Goal: Task Accomplishment & Management: Use online tool/utility

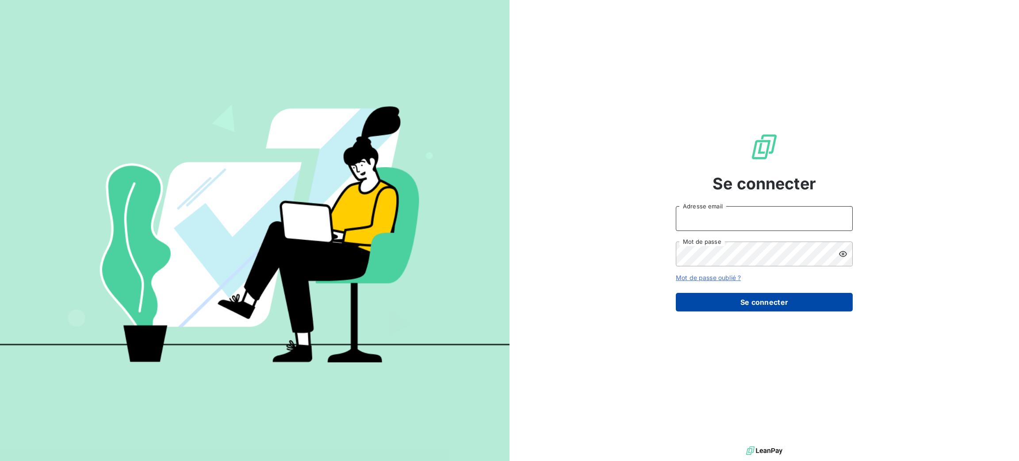
type input "[PERSON_NAME][EMAIL_ADDRESS][DOMAIN_NAME]"
click at [773, 311] on button "Se connecter" at bounding box center [764, 302] width 177 height 19
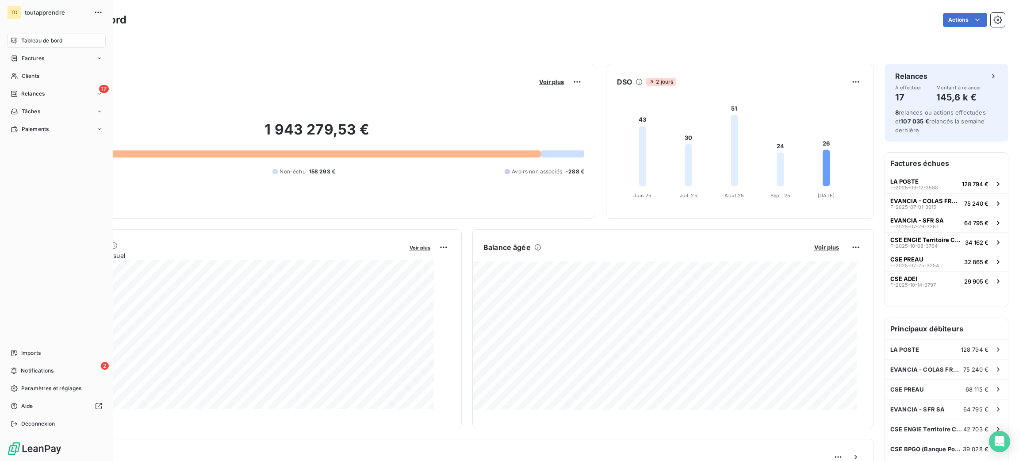
click at [53, 45] on span "Tableau de bord" at bounding box center [41, 41] width 41 height 8
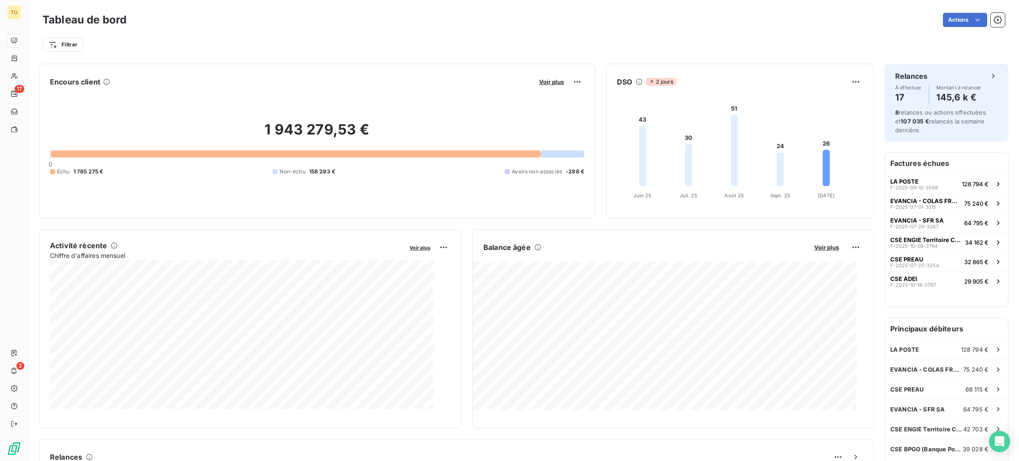
click at [97, 260] on span "Chiffre d'affaires mensuel" at bounding box center [226, 255] width 353 height 9
click at [436, 257] on html "TO 17 2 Tableau de bord Actions Filtrer Encours client Voir plus 1 943 279,53 €…" at bounding box center [509, 230] width 1019 height 461
click at [414, 284] on div "Exporter" at bounding box center [419, 279] width 50 height 14
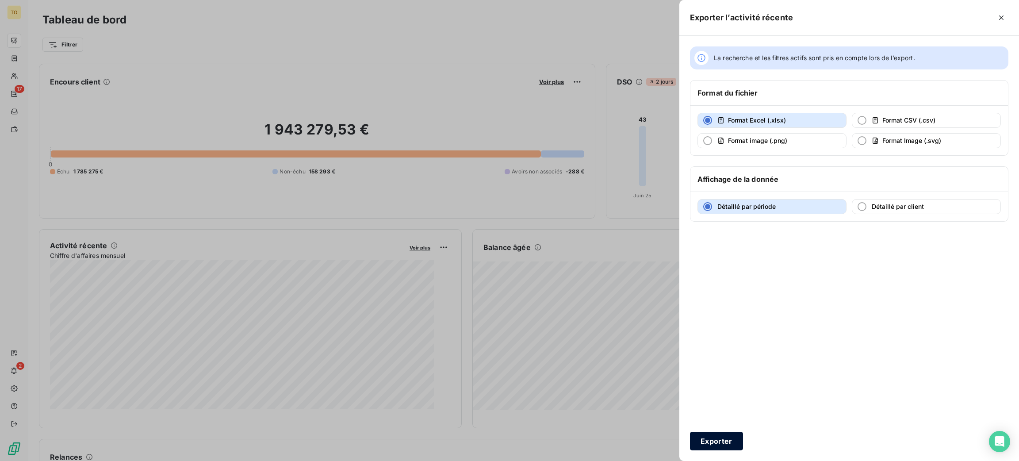
click at [690, 442] on button "Exporter" at bounding box center [716, 441] width 53 height 19
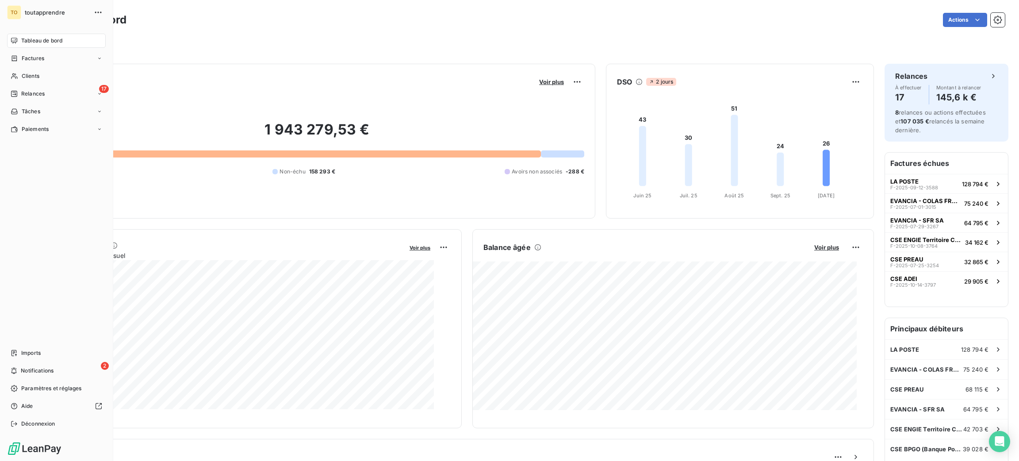
click at [52, 45] on span "Tableau de bord" at bounding box center [41, 41] width 41 height 8
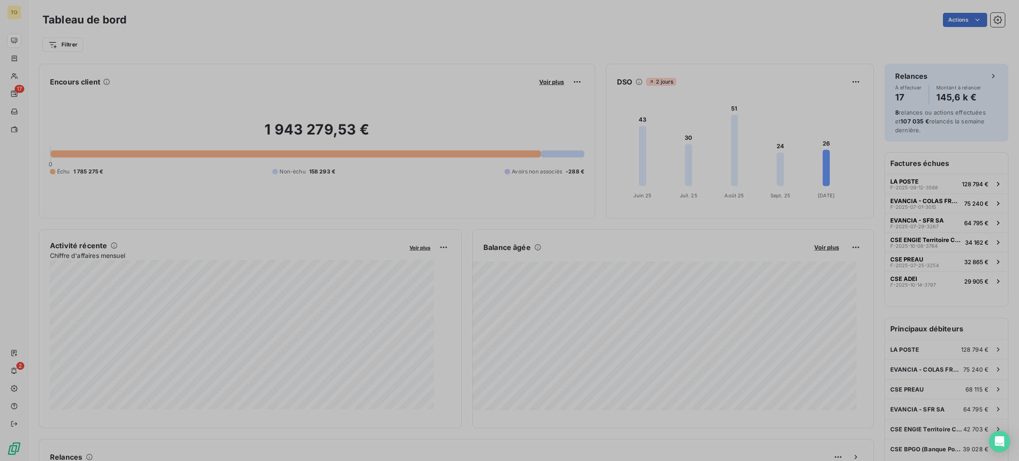
click at [103, 354] on div at bounding box center [509, 230] width 1019 height 461
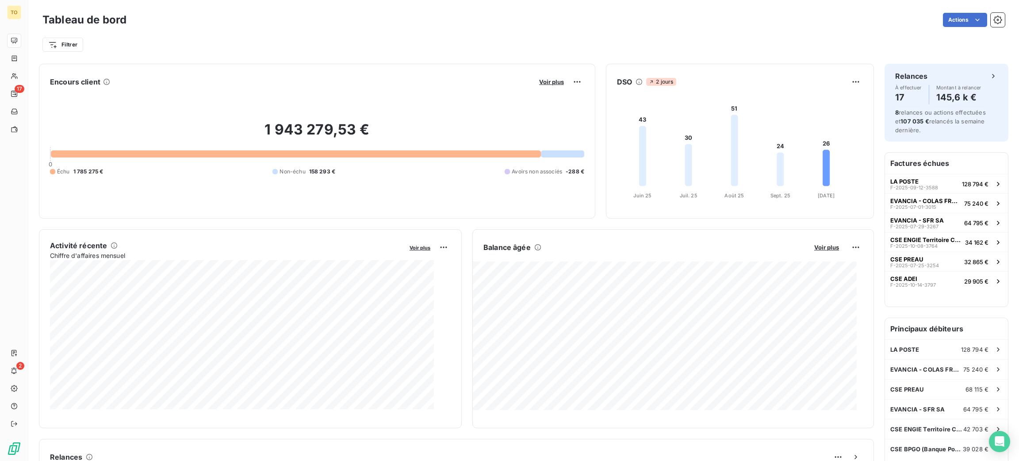
click at [103, 354] on div at bounding box center [509, 230] width 1019 height 461
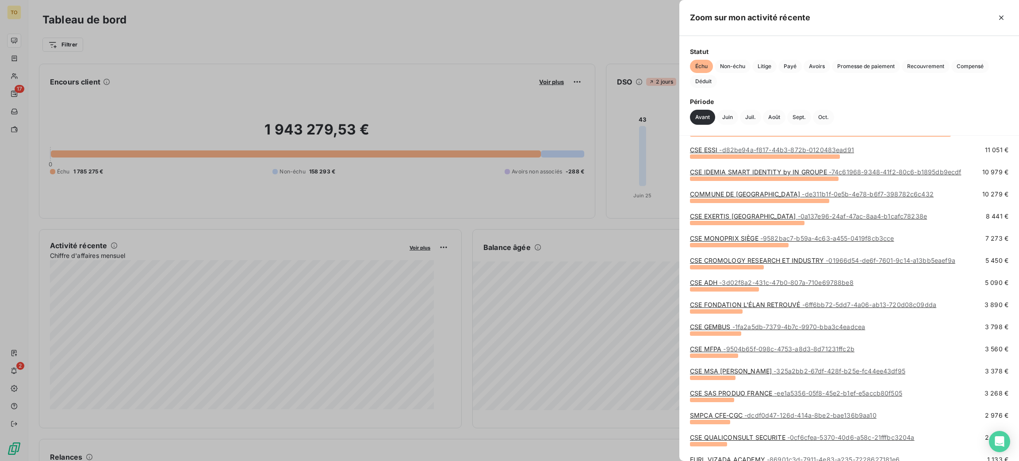
scroll to position [191, 0]
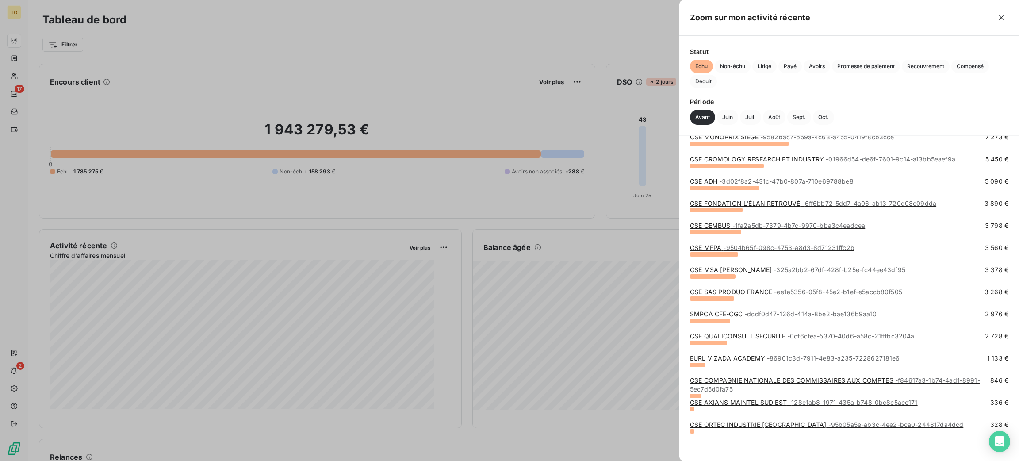
click at [195, 108] on div at bounding box center [509, 230] width 1019 height 461
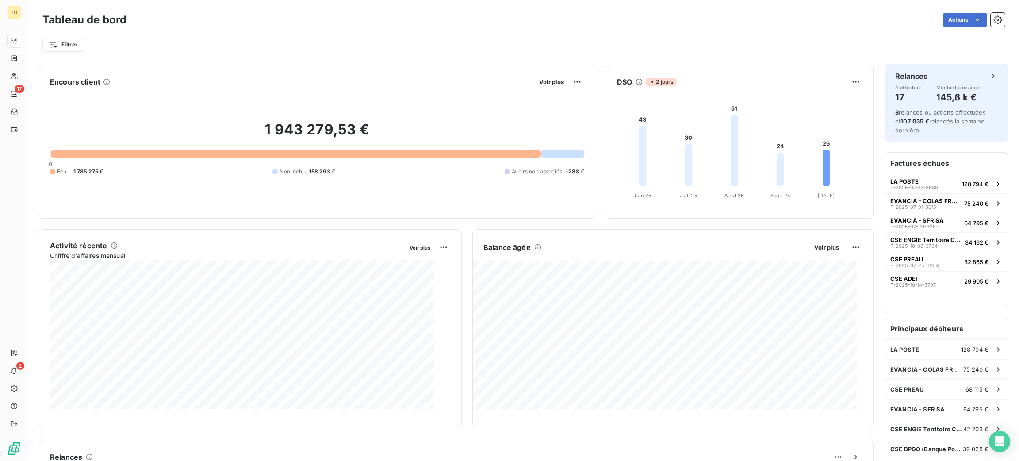
click at [110, 85] on icon at bounding box center [106, 81] width 7 height 7
click at [437, 257] on html "TO 17 2 Tableau de bord Actions Filtrer Encours client Voir plus 1 943 279,53 €…" at bounding box center [509, 230] width 1019 height 461
click at [438, 257] on html "TO 17 2 Tableau de bord Actions Filtrer Encours client Voir plus 1 943 279,53 €…" at bounding box center [509, 230] width 1019 height 461
click at [412, 251] on span "Voir plus" at bounding box center [420, 248] width 21 height 6
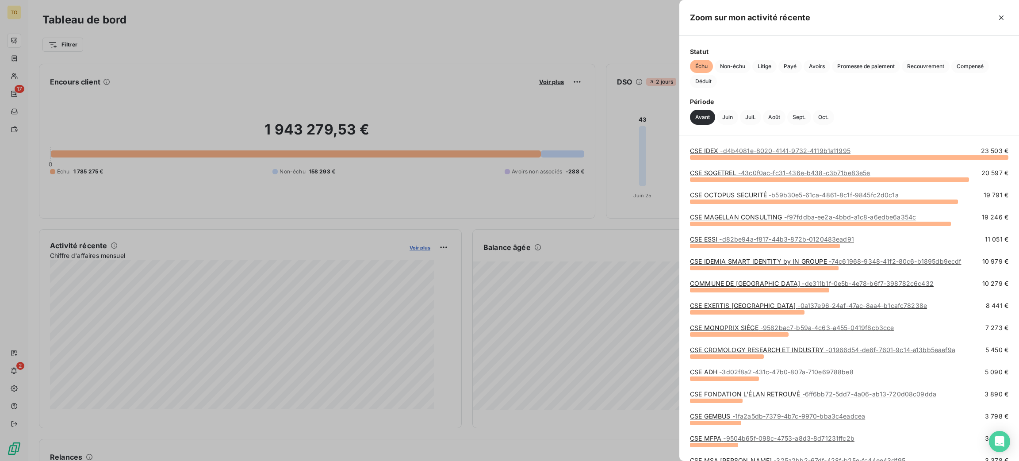
click at [412, 261] on div at bounding box center [509, 230] width 1019 height 461
